Goal: Transaction & Acquisition: Purchase product/service

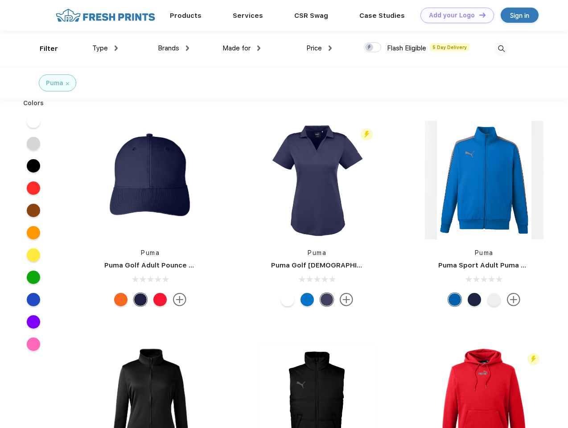
scroll to position [0, 0]
click at [454, 15] on link "Add your Logo Design Tool" at bounding box center [457, 16] width 74 height 16
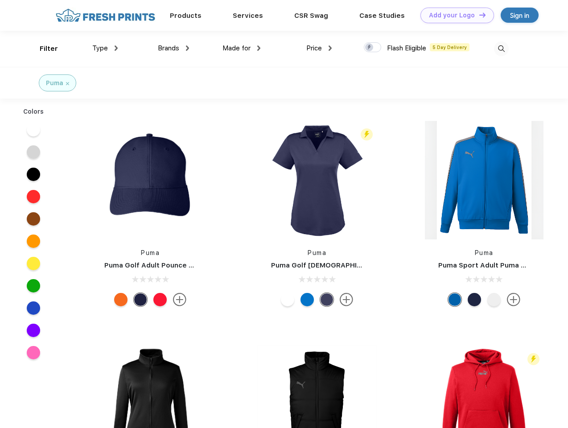
click at [0, 0] on div "Design Tool" at bounding box center [0, 0] width 0 height 0
click at [478, 15] on link "Add your Logo Design Tool" at bounding box center [457, 16] width 74 height 16
click at [43, 49] on div "Filter" at bounding box center [49, 49] width 18 height 10
click at [105, 48] on span "Type" at bounding box center [100, 48] width 16 height 8
click at [173, 48] on span "Brands" at bounding box center [168, 48] width 21 height 8
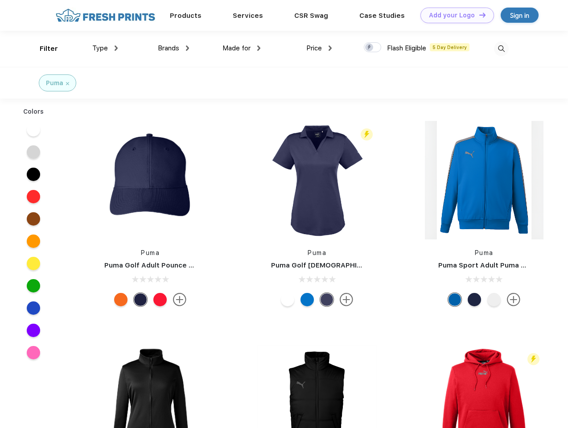
click at [242, 48] on span "Made for" at bounding box center [236, 48] width 28 height 8
click at [319, 48] on span "Price" at bounding box center [314, 48] width 16 height 8
click at [373, 48] on div at bounding box center [372, 47] width 17 height 10
click at [370, 48] on input "checkbox" at bounding box center [367, 45] width 6 height 6
click at [501, 49] on img at bounding box center [501, 48] width 15 height 15
